Goal: Transaction & Acquisition: Purchase product/service

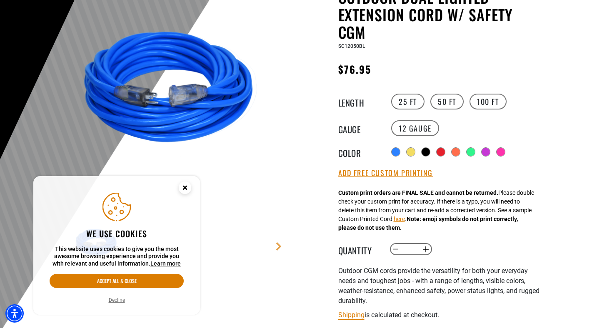
click at [184, 187] on icon "Cookie Consent" at bounding box center [184, 187] width 3 height 3
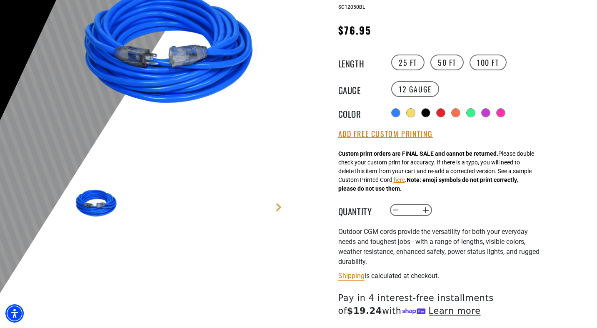
scroll to position [150, 0]
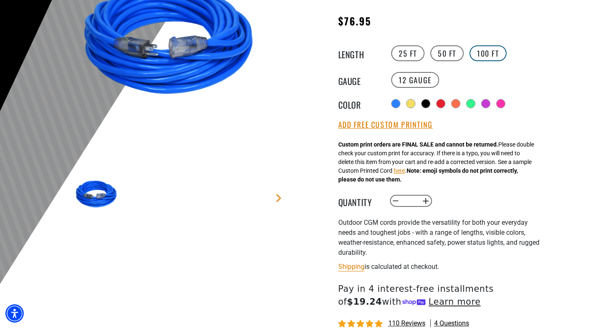
click at [488, 59] on label "100 FT" at bounding box center [487, 53] width 37 height 16
click at [400, 53] on label "25 FT" at bounding box center [407, 53] width 33 height 16
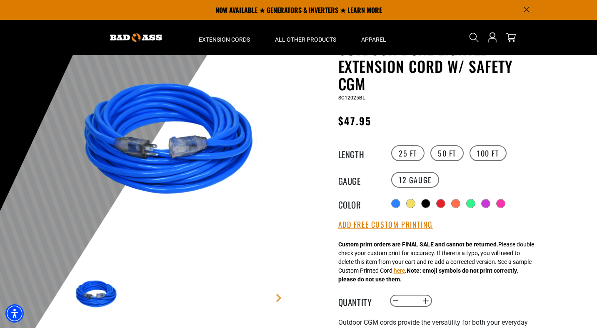
scroll to position [50, 0]
click at [182, 195] on img at bounding box center [173, 141] width 201 height 201
click at [275, 294] on link "Next" at bounding box center [278, 298] width 8 height 8
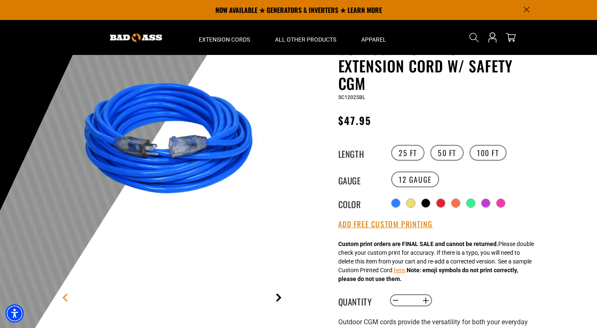
click at [276, 294] on link "Next" at bounding box center [278, 298] width 8 height 8
click at [276, 294] on main-product-gallery "1 of 9 Next" at bounding box center [173, 201] width 237 height 322
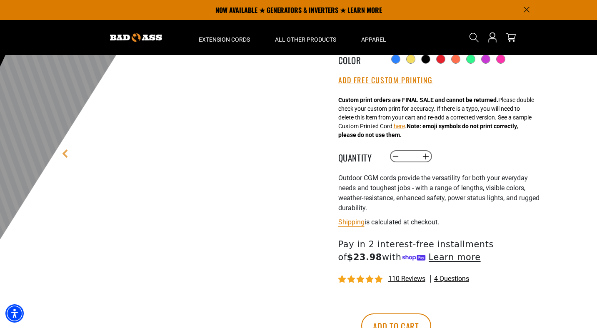
scroll to position [0, 0]
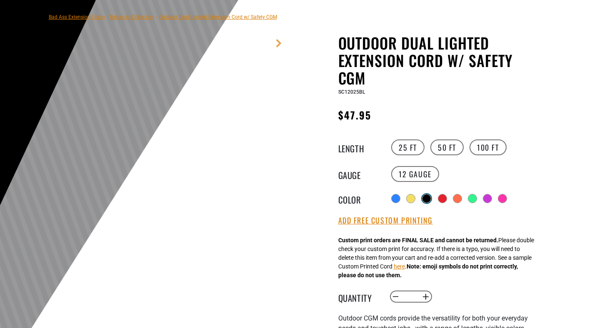
scroll to position [95, 0]
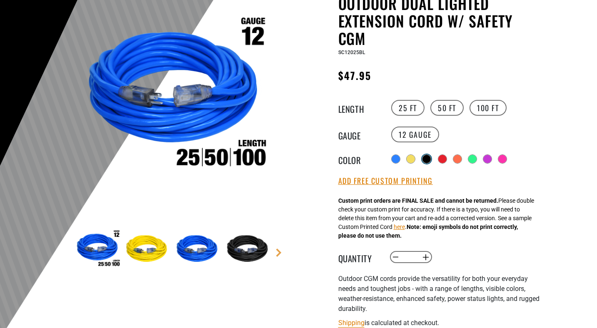
click at [428, 157] on div at bounding box center [426, 159] width 8 height 8
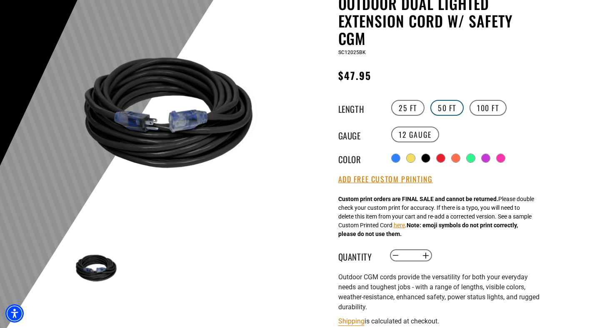
click at [443, 111] on label "50 FT" at bounding box center [446, 108] width 33 height 16
click at [189, 139] on img at bounding box center [173, 116] width 201 height 201
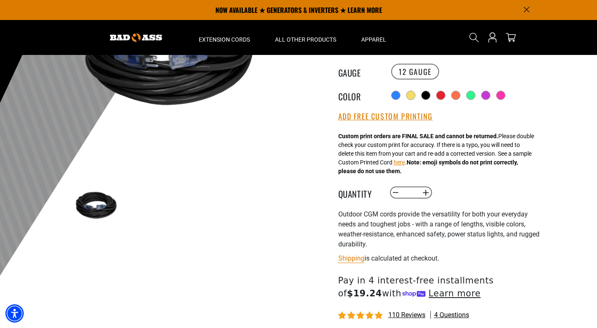
scroll to position [142, 0]
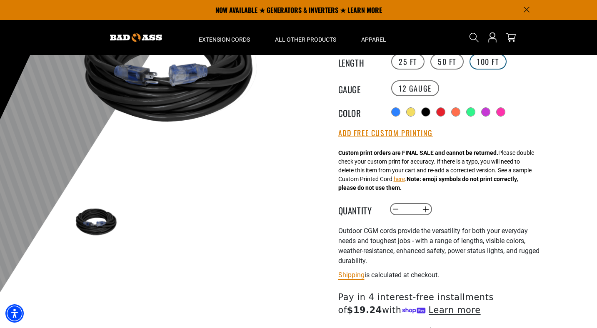
click at [483, 62] on label "100 FT" at bounding box center [487, 62] width 37 height 16
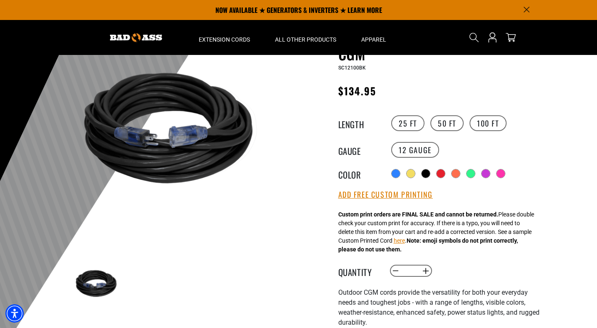
scroll to position [78, 0]
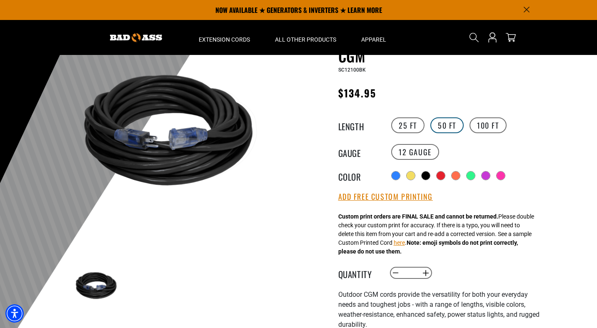
click at [447, 127] on label "50 FT" at bounding box center [446, 125] width 33 height 16
click at [483, 126] on label "100 FT" at bounding box center [487, 125] width 37 height 16
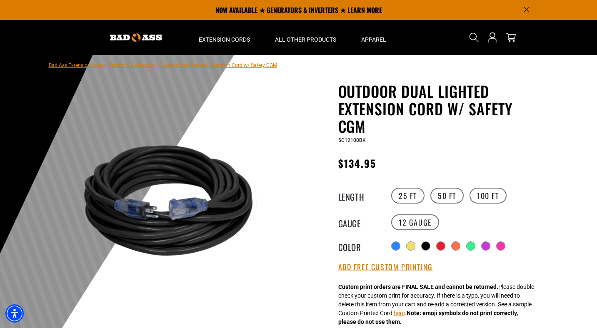
scroll to position [5, 0]
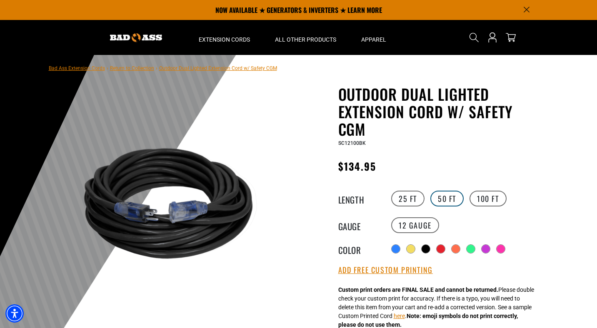
click at [440, 197] on label "50 FT" at bounding box center [446, 199] width 33 height 16
click at [481, 199] on label "100 FT" at bounding box center [487, 199] width 37 height 16
click at [444, 201] on label "50 FT" at bounding box center [446, 199] width 33 height 16
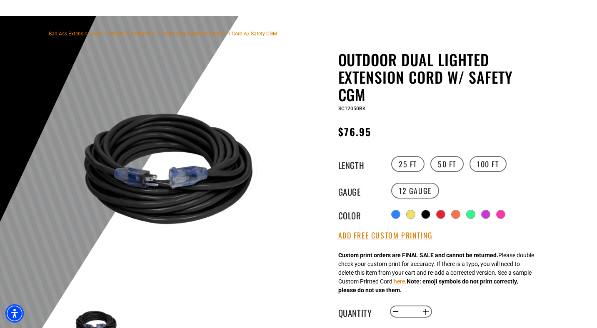
scroll to position [46, 0]
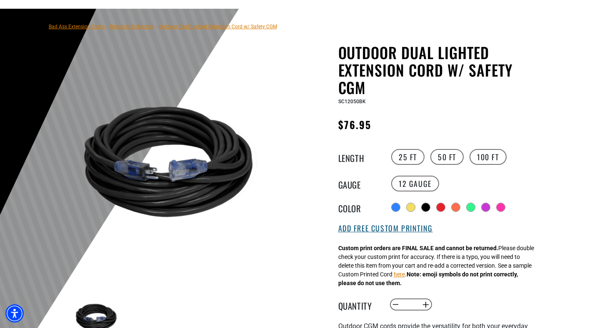
click at [385, 229] on button "Add Free Custom Printing" at bounding box center [385, 228] width 95 height 9
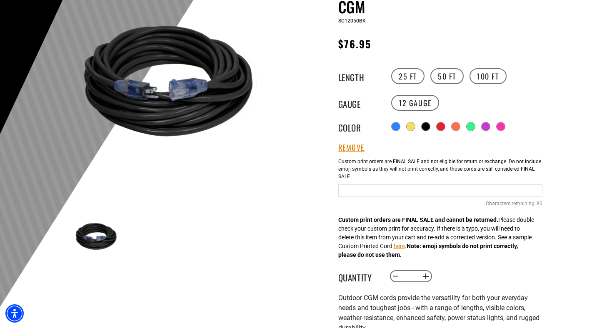
scroll to position [131, 0]
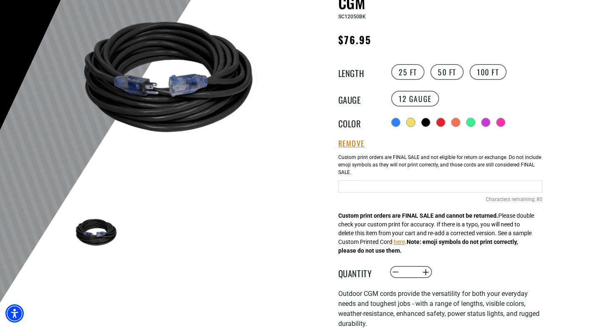
click at [361, 189] on input "Black Cables" at bounding box center [440, 186] width 204 height 12
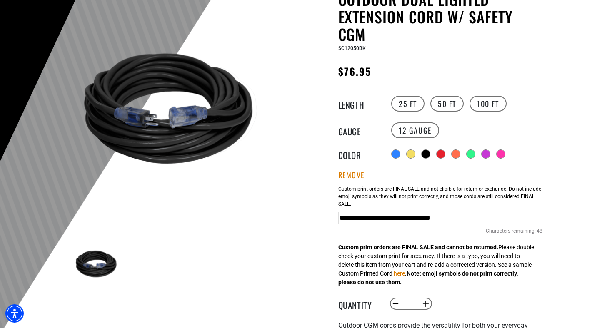
scroll to position [0, 44]
type input "**********"
click at [316, 229] on div "Outdoor Dual Lighted Extension Cord w/ Safety CGM Outdoor Dual Lighted Extensio…" at bounding box center [423, 256] width 237 height 533
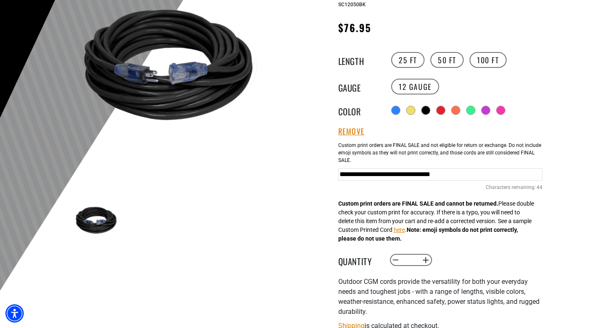
scroll to position [150, 0]
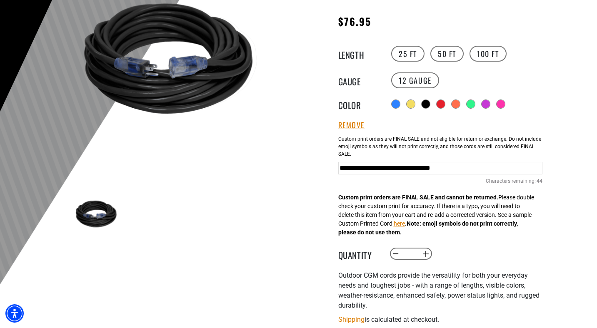
click at [311, 217] on div "Outdoor Dual Lighted Extension Cord w/ Safety CGM Outdoor Dual Lighted Extensio…" at bounding box center [423, 206] width 237 height 533
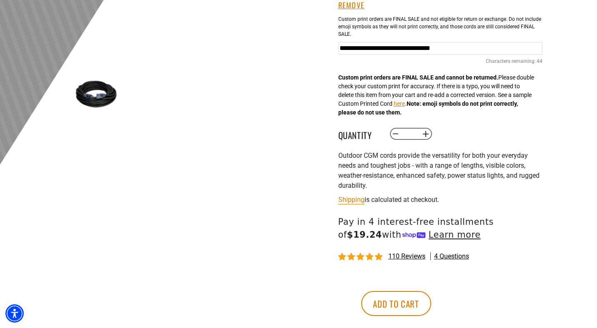
scroll to position [327, 0]
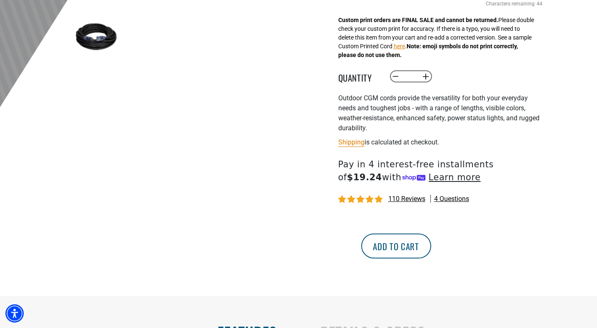
click at [431, 247] on button "Add to cart" at bounding box center [396, 246] width 70 height 25
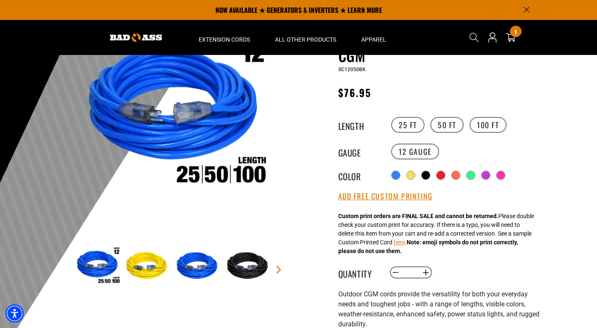
scroll to position [45, 0]
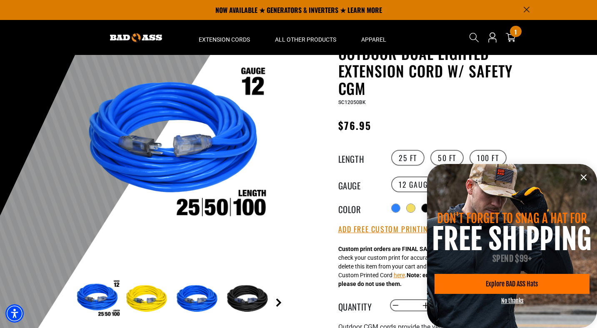
click at [277, 305] on link "Next" at bounding box center [278, 303] width 8 height 8
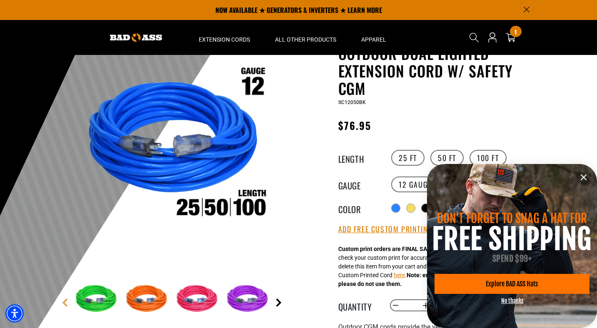
click at [277, 305] on link "Next" at bounding box center [278, 303] width 8 height 8
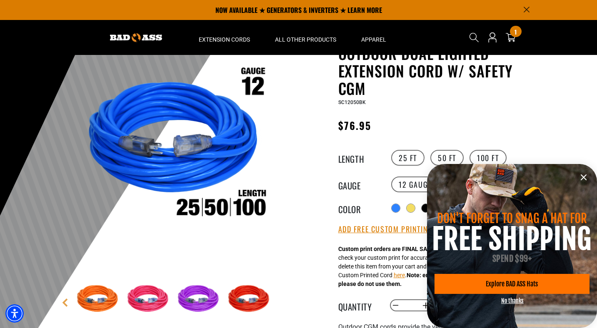
click at [277, 305] on main-product-gallery "1 of 9 Next" at bounding box center [173, 206] width 237 height 322
click at [513, 287] on span "Explore BAD ASS Hats" at bounding box center [512, 284] width 52 height 7
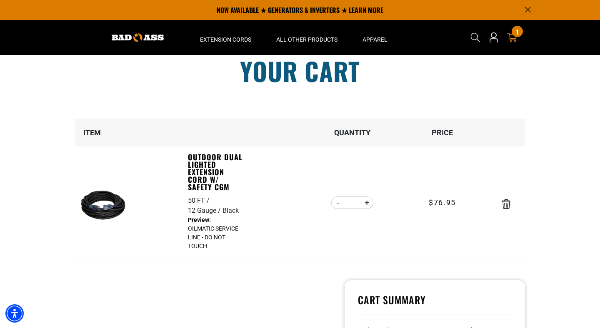
scroll to position [14, 0]
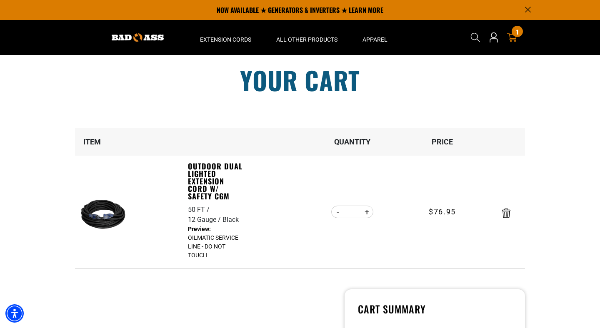
click at [150, 39] on img at bounding box center [138, 37] width 52 height 9
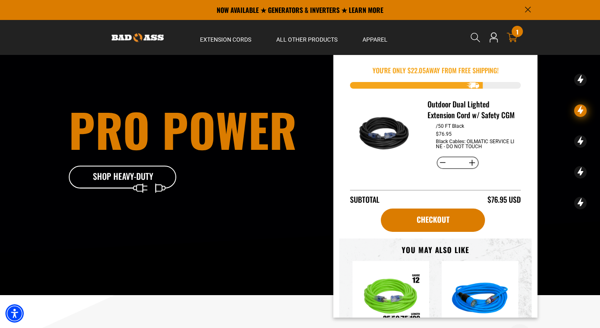
click at [511, 39] on icon at bounding box center [511, 37] width 11 height 11
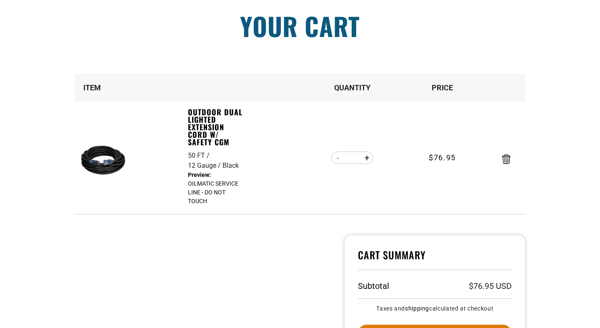
scroll to position [72, 0]
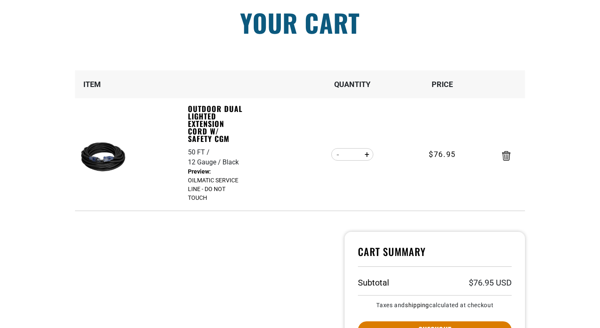
click at [102, 159] on img at bounding box center [104, 158] width 52 height 52
drag, startPoint x: 189, startPoint y: 180, endPoint x: 214, endPoint y: 195, distance: 29.5
click at [214, 195] on dd "OILMATIC SERVICE LINE - DO NOT TOUCH" at bounding box center [216, 184] width 57 height 35
click at [234, 198] on dd "OILMATIC SERVICE LINE - DO NOT TOUCH" at bounding box center [216, 184] width 57 height 35
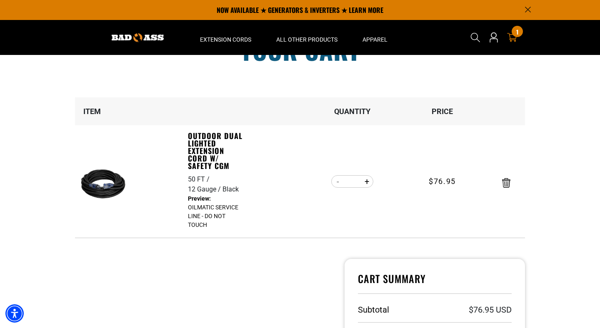
scroll to position [0, 0]
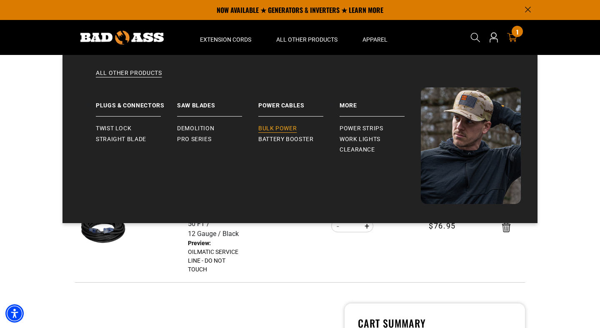
click at [262, 127] on span "Bulk Power" at bounding box center [277, 128] width 38 height 7
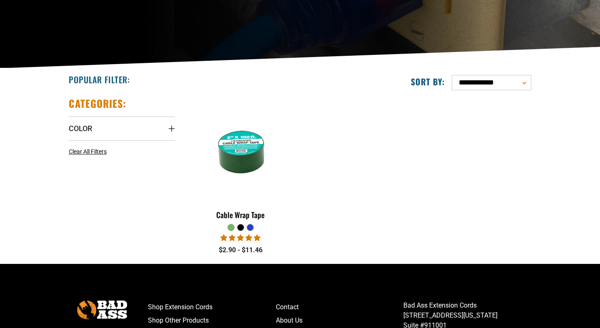
scroll to position [158, 0]
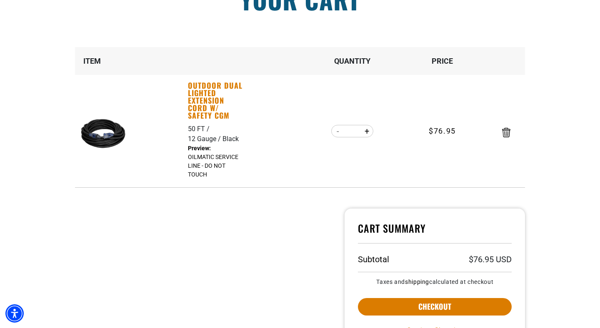
click at [201, 84] on link "Outdoor Dual Lighted Extension Cord w/ Safety CGM" at bounding box center [216, 100] width 57 height 37
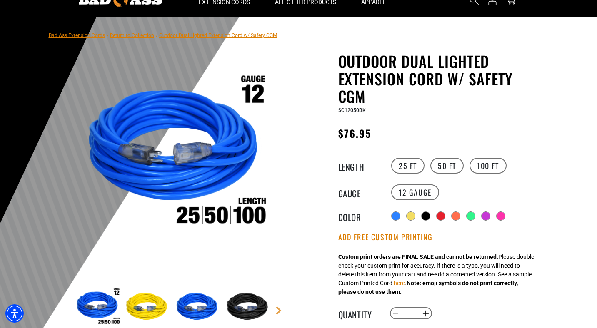
scroll to position [52, 0]
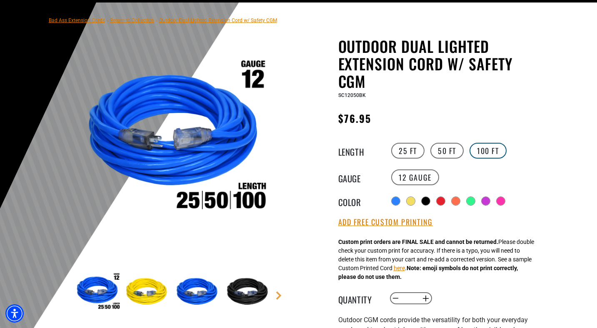
click at [482, 150] on label "100 FT" at bounding box center [487, 151] width 37 height 16
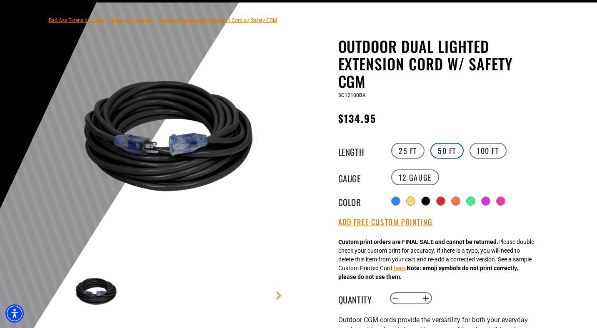
click at [453, 150] on label "50 FT" at bounding box center [446, 151] width 33 height 16
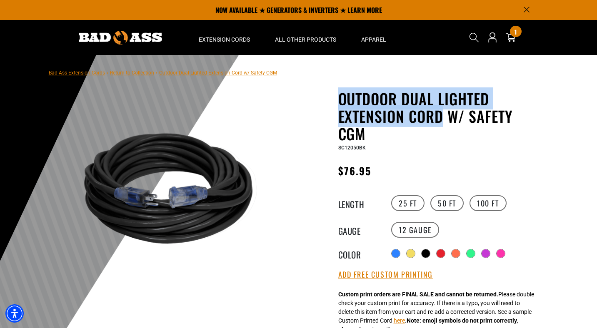
drag, startPoint x: 337, startPoint y: 99, endPoint x: 440, endPoint y: 122, distance: 105.8
click at [440, 122] on div "Outdoor Dual Lighted Extension Cord w/ Safety CGM Outdoor Dual Lighted Extensio…" at bounding box center [423, 330] width 237 height 481
copy h1 "Outdoor Dual Lighted Extension Cord"
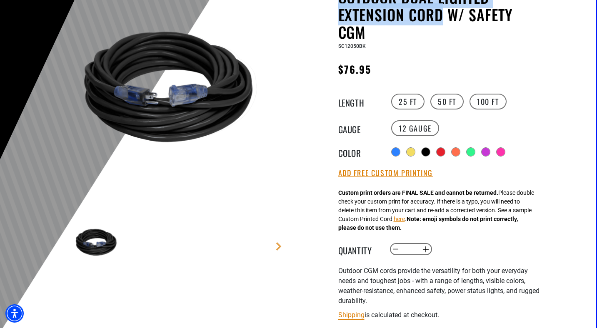
scroll to position [102, 0]
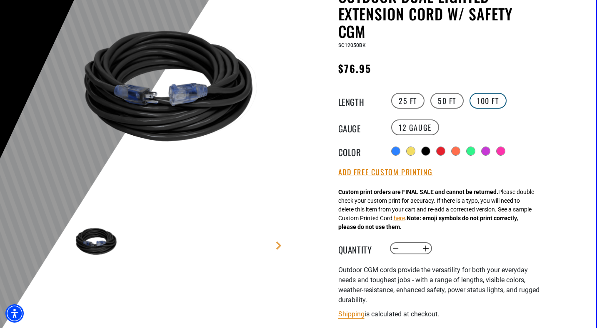
click at [483, 96] on label "100 FT" at bounding box center [487, 101] width 37 height 16
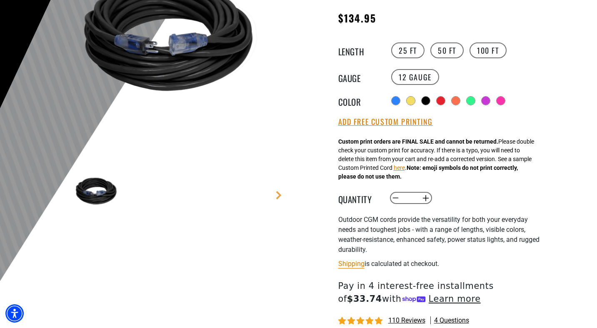
scroll to position [154, 0]
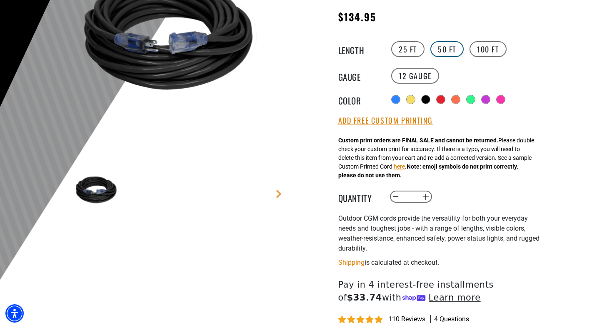
click at [444, 49] on label "50 FT" at bounding box center [446, 49] width 33 height 16
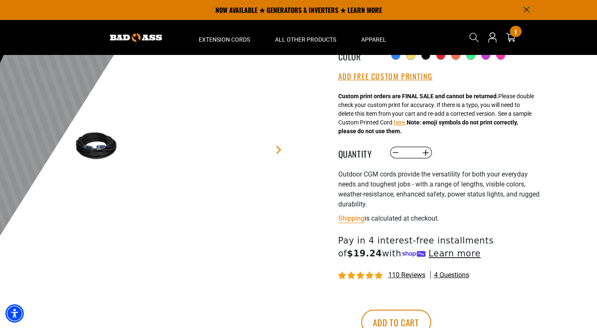
scroll to position [177, 0]
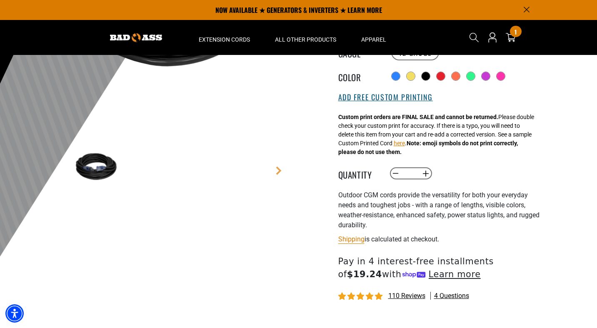
click at [371, 100] on button "Add Free Custom Printing" at bounding box center [385, 97] width 95 height 9
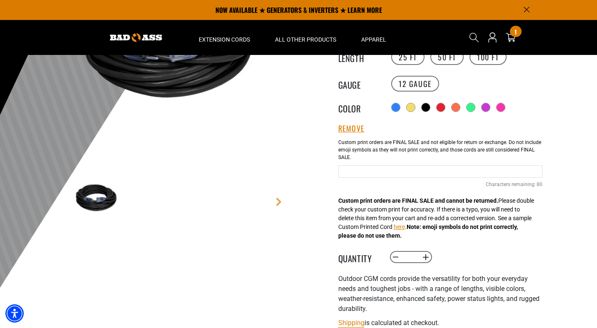
scroll to position [85, 0]
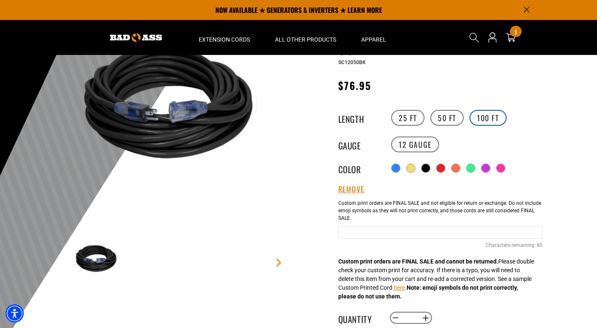
click at [483, 116] on label "100 FT" at bounding box center [487, 118] width 37 height 16
click at [385, 230] on input "Black Cables" at bounding box center [440, 232] width 204 height 12
type input "**********"
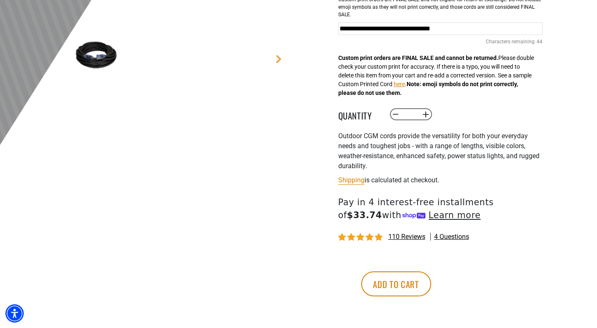
scroll to position [299, 0]
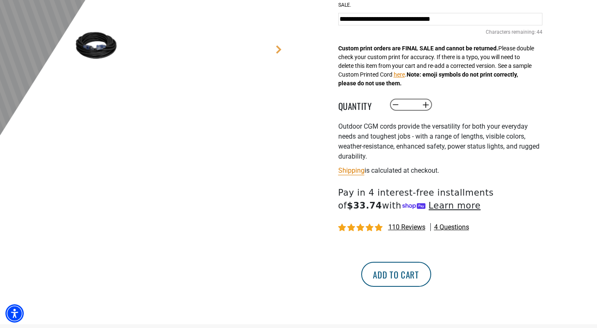
click at [431, 276] on button "Add to cart" at bounding box center [396, 274] width 70 height 25
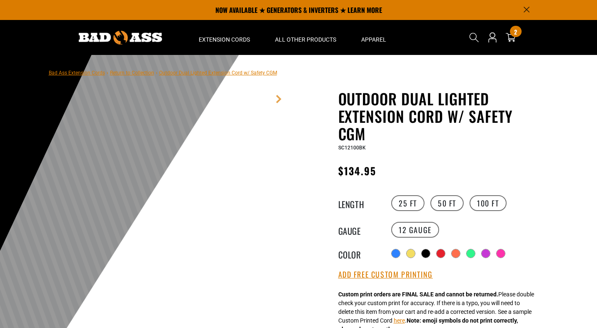
click at [506, 43] on div "2 2 items" at bounding box center [510, 37] width 13 height 29
click at [510, 40] on icon at bounding box center [510, 37] width 11 height 11
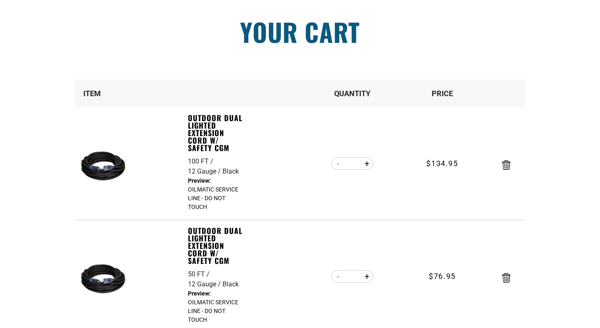
scroll to position [89, 0]
